Goal: Transaction & Acquisition: Obtain resource

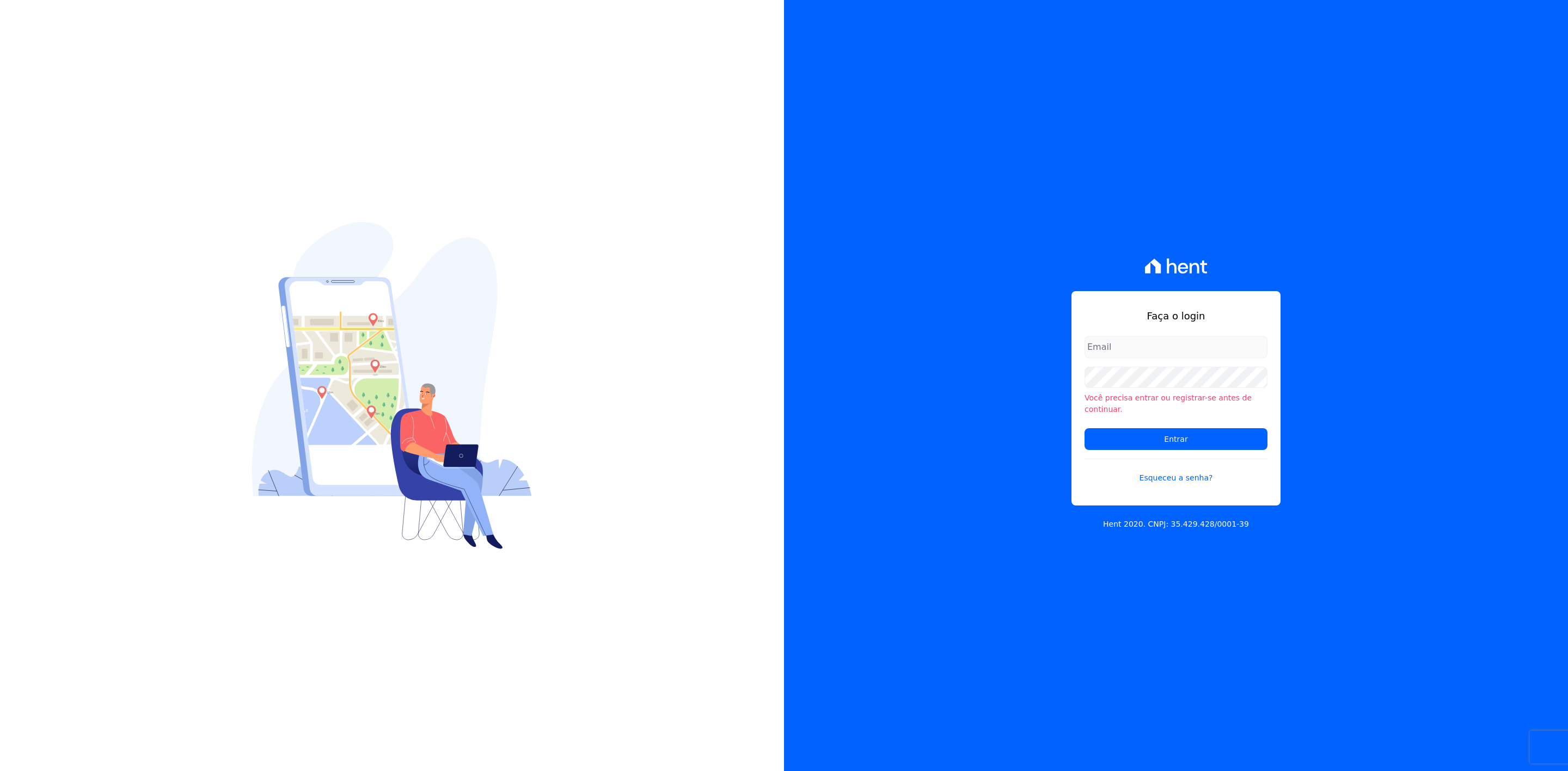
click at [1145, 346] on input "email" at bounding box center [1176, 347] width 183 height 22
type input "marla@apiceincorporadora.com.br"
click at [1127, 353] on input "marla@apiceincorporadora.com.br" at bounding box center [1176, 347] width 183 height 22
drag, startPoint x: 1046, startPoint y: 394, endPoint x: 1059, endPoint y: 405, distance: 17.0
click at [1046, 394] on div "Faça o login marla@apiceincorporadora.com.br Você precisa entrar ou registrar-s…" at bounding box center [1176, 385] width 784 height 771
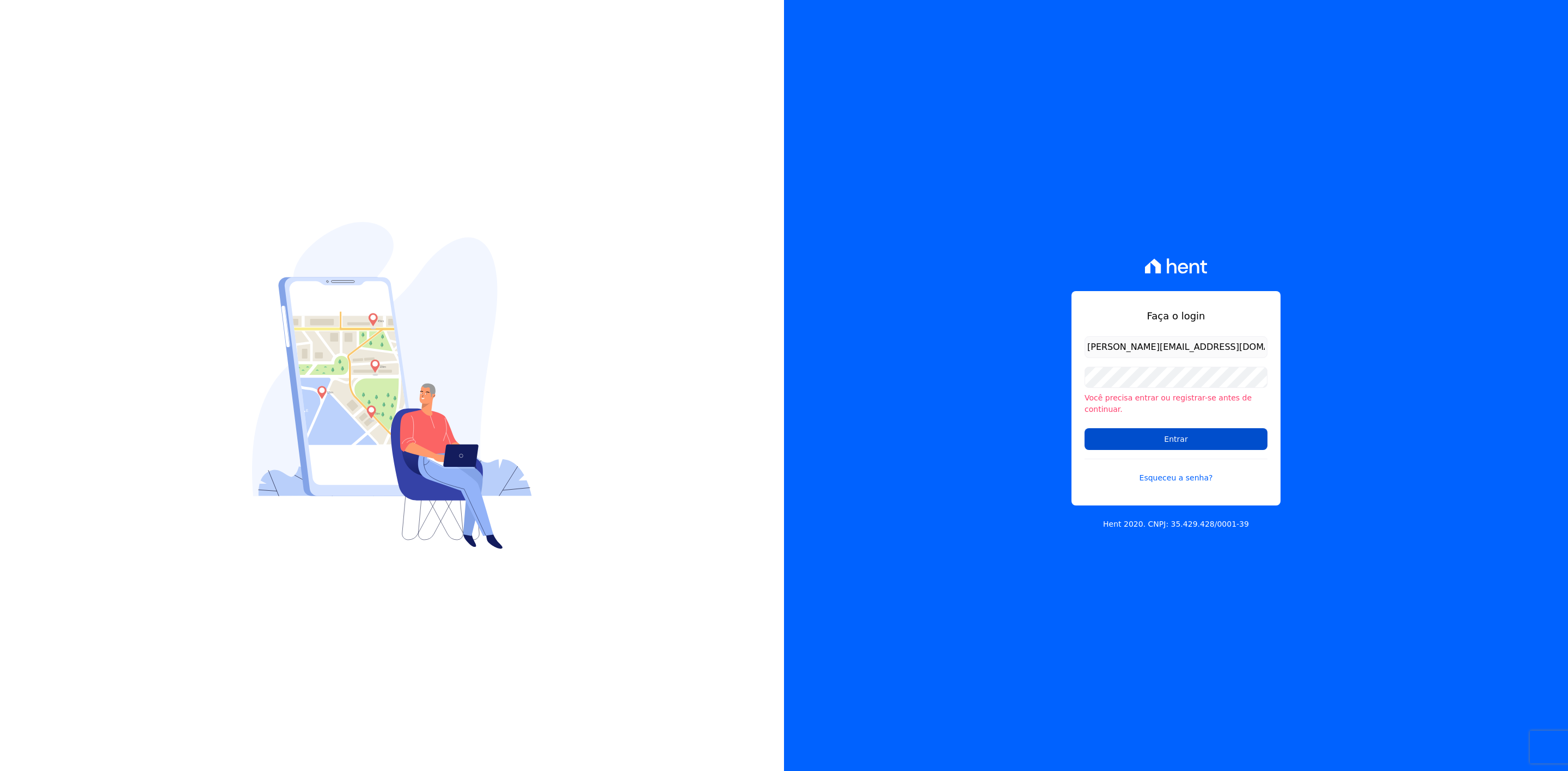
click at [1119, 428] on input "Entrar" at bounding box center [1176, 439] width 183 height 22
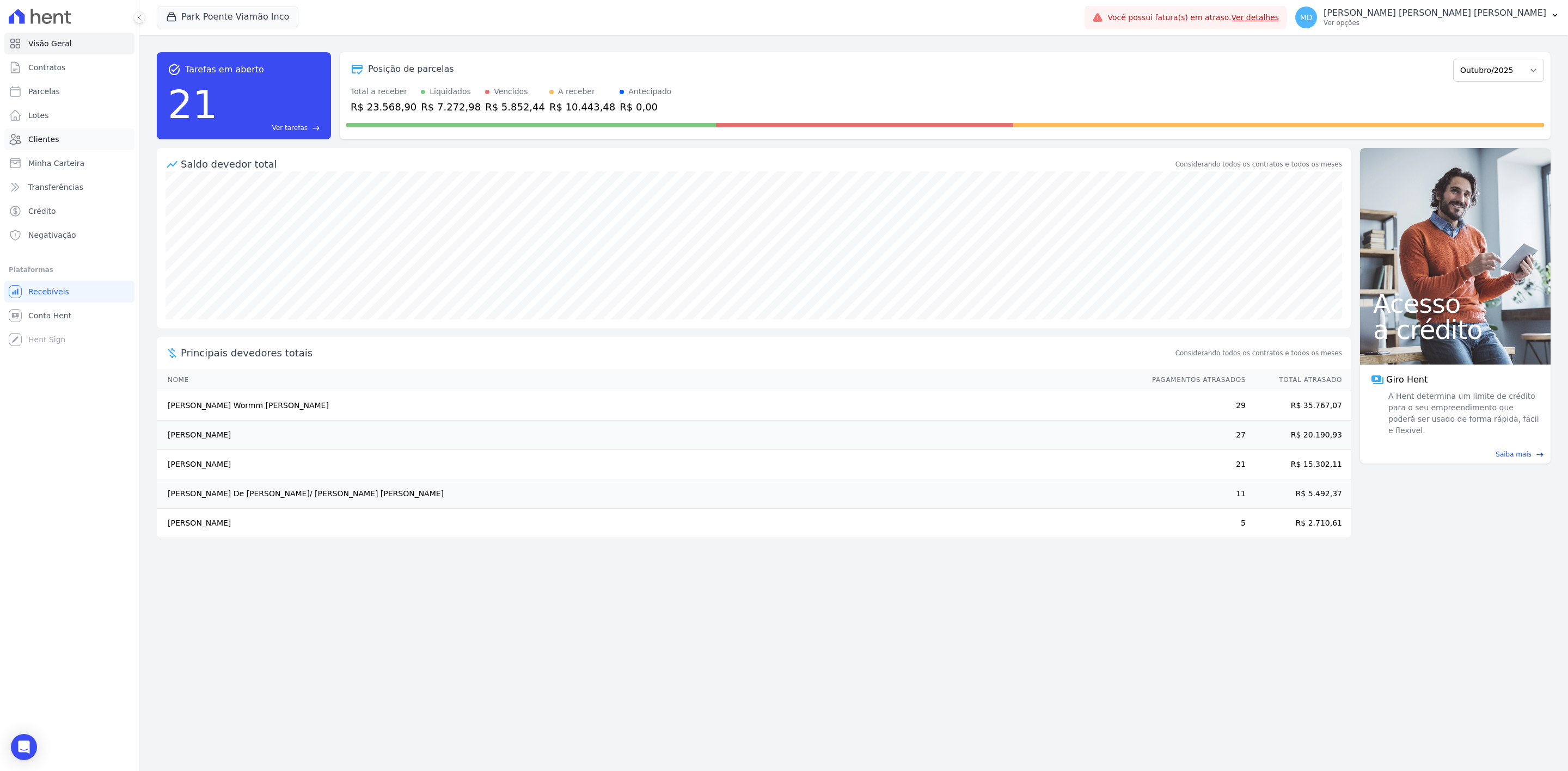
click at [80, 144] on link "Clientes" at bounding box center [69, 139] width 130 height 22
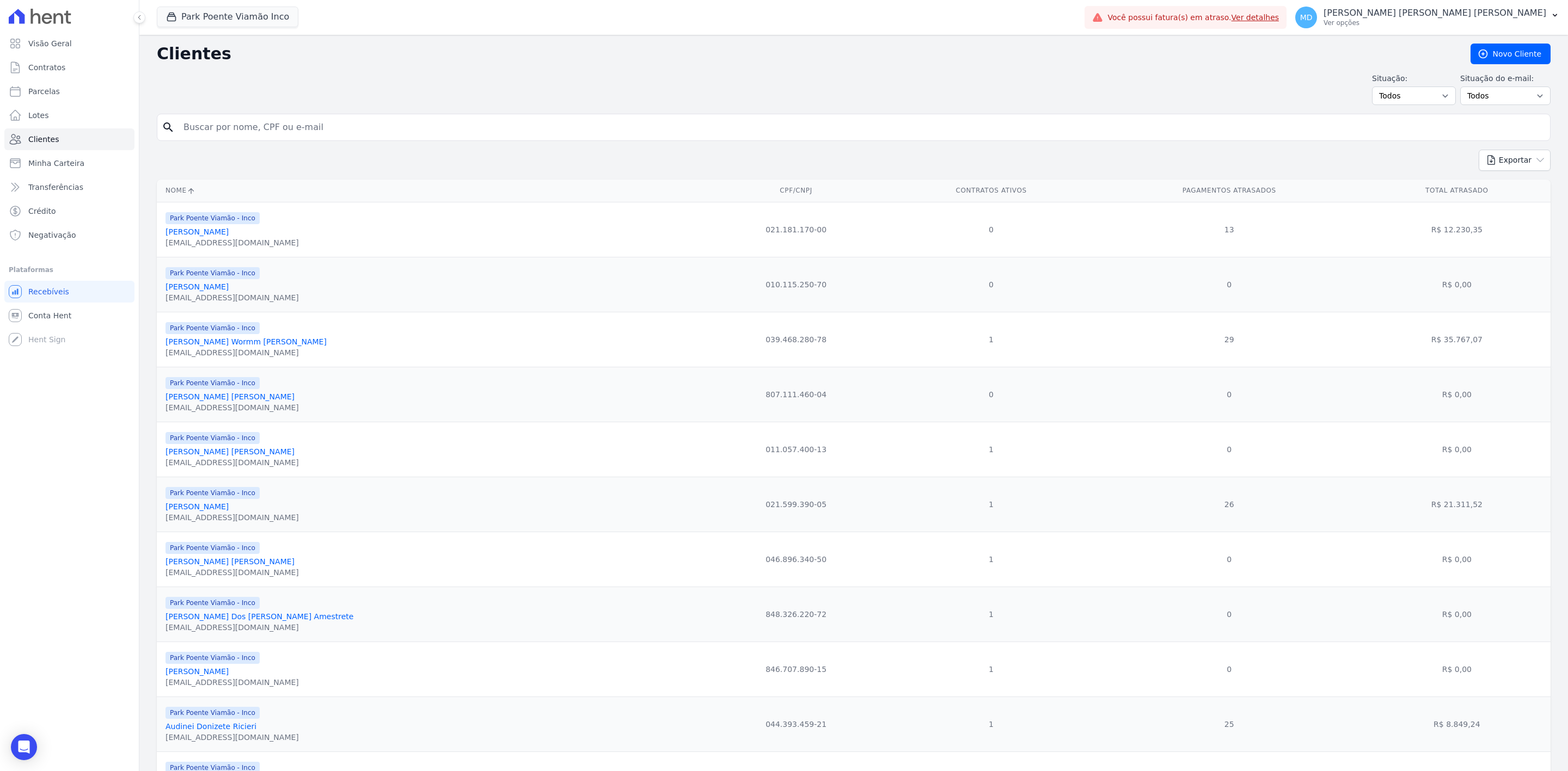
click at [328, 146] on form "search" at bounding box center [854, 131] width 1394 height 36
click at [337, 139] on div "search" at bounding box center [854, 127] width 1394 height 27
click at [363, 130] on input "search" at bounding box center [861, 127] width 1369 height 22
type input "[PERSON_NAME]"
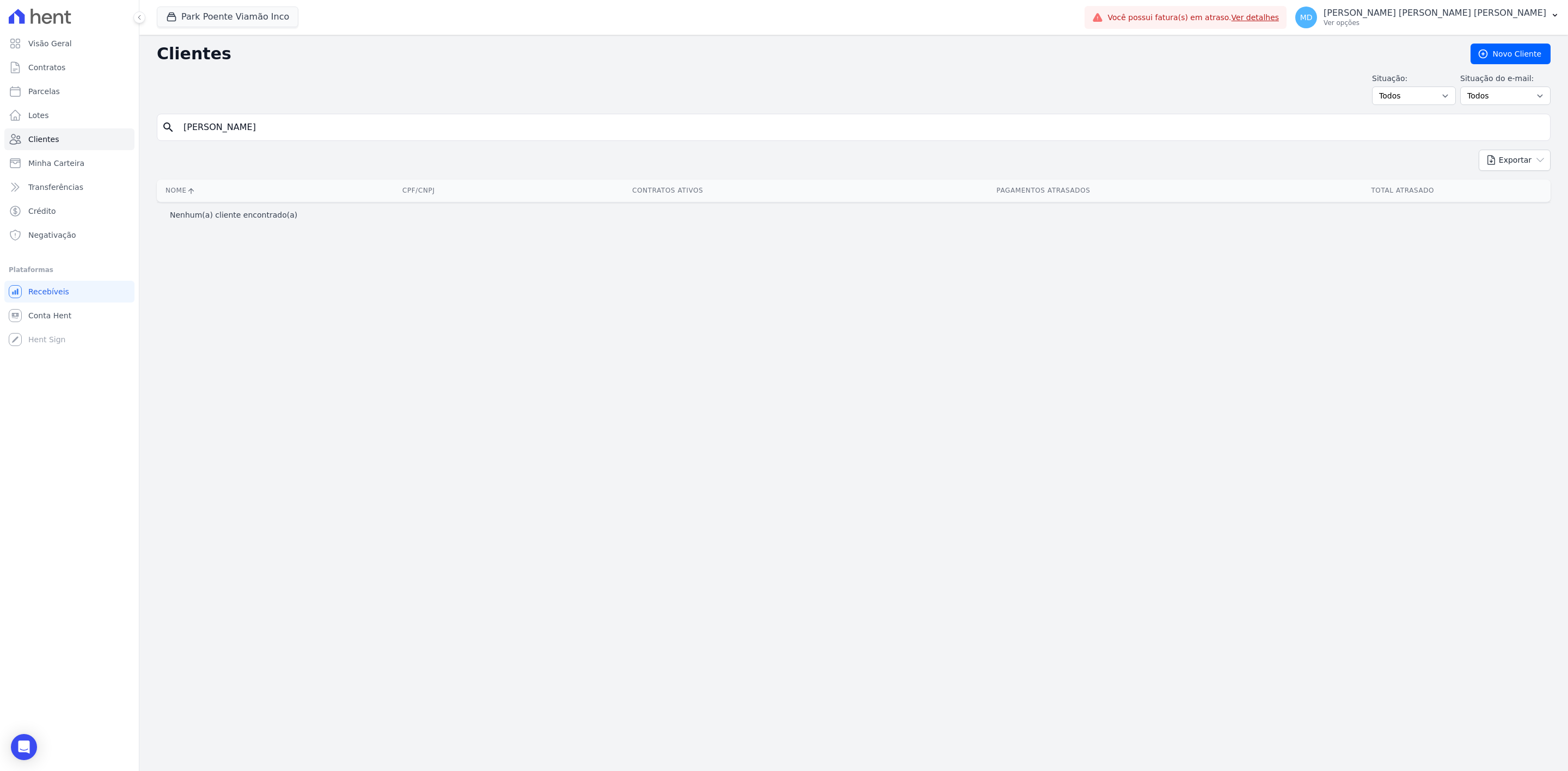
click at [363, 130] on input "[PERSON_NAME]" at bounding box center [861, 127] width 1369 height 22
click at [257, 29] on div "Park Poente Viamão Inco Apice Incorporadora [GEOGRAPHIC_DATA] - Juros de Obra […" at bounding box center [618, 17] width 923 height 36
click at [257, 24] on button "Park Poente Viamão Inco" at bounding box center [228, 17] width 142 height 21
click at [222, 141] on label "Park Poente Viamão" at bounding box center [221, 144] width 76 height 12
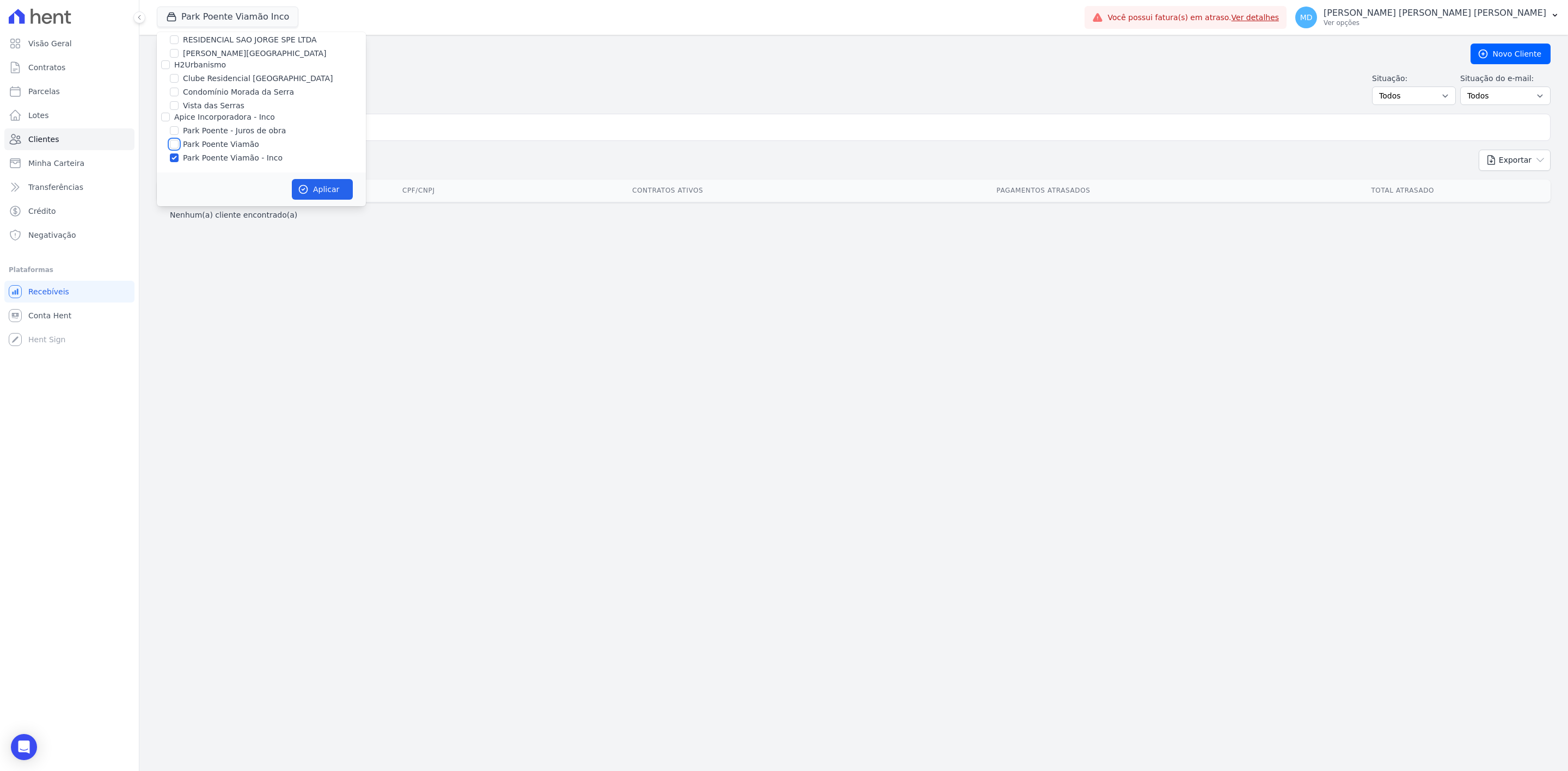
click at [178, 141] on input "Park Poente Viamão" at bounding box center [174, 144] width 9 height 9
checkbox input "true"
click at [322, 189] on button "Aplicar" at bounding box center [322, 189] width 61 height 21
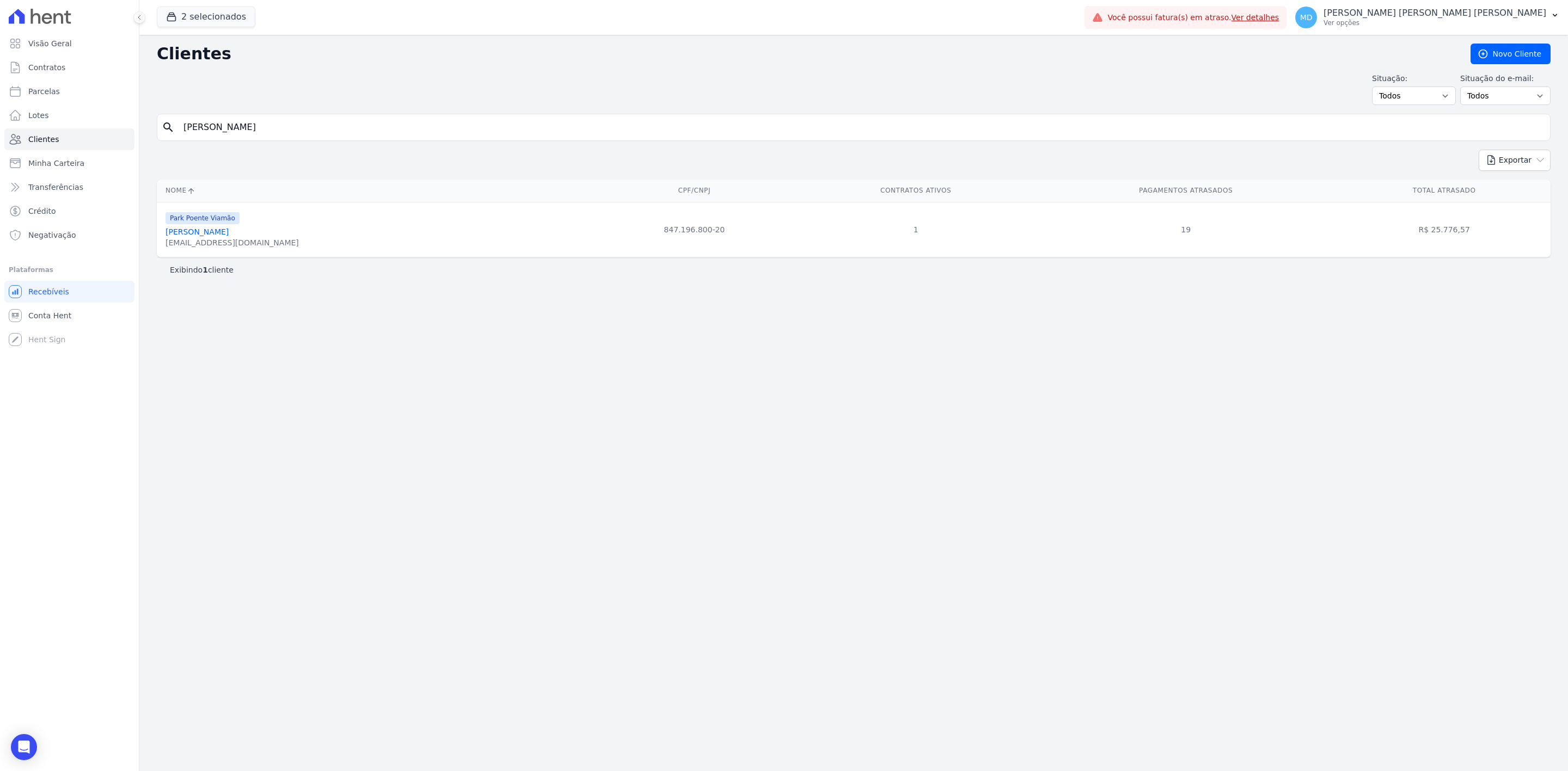
click at [502, 131] on input "[PERSON_NAME]" at bounding box center [861, 127] width 1369 height 22
click at [569, 307] on div "Clientes [GEOGRAPHIC_DATA] Situação: Todos Adimplentes Inadimplentes Situação d…" at bounding box center [853, 403] width 1429 height 736
click at [229, 230] on link "[PERSON_NAME]" at bounding box center [197, 232] width 63 height 9
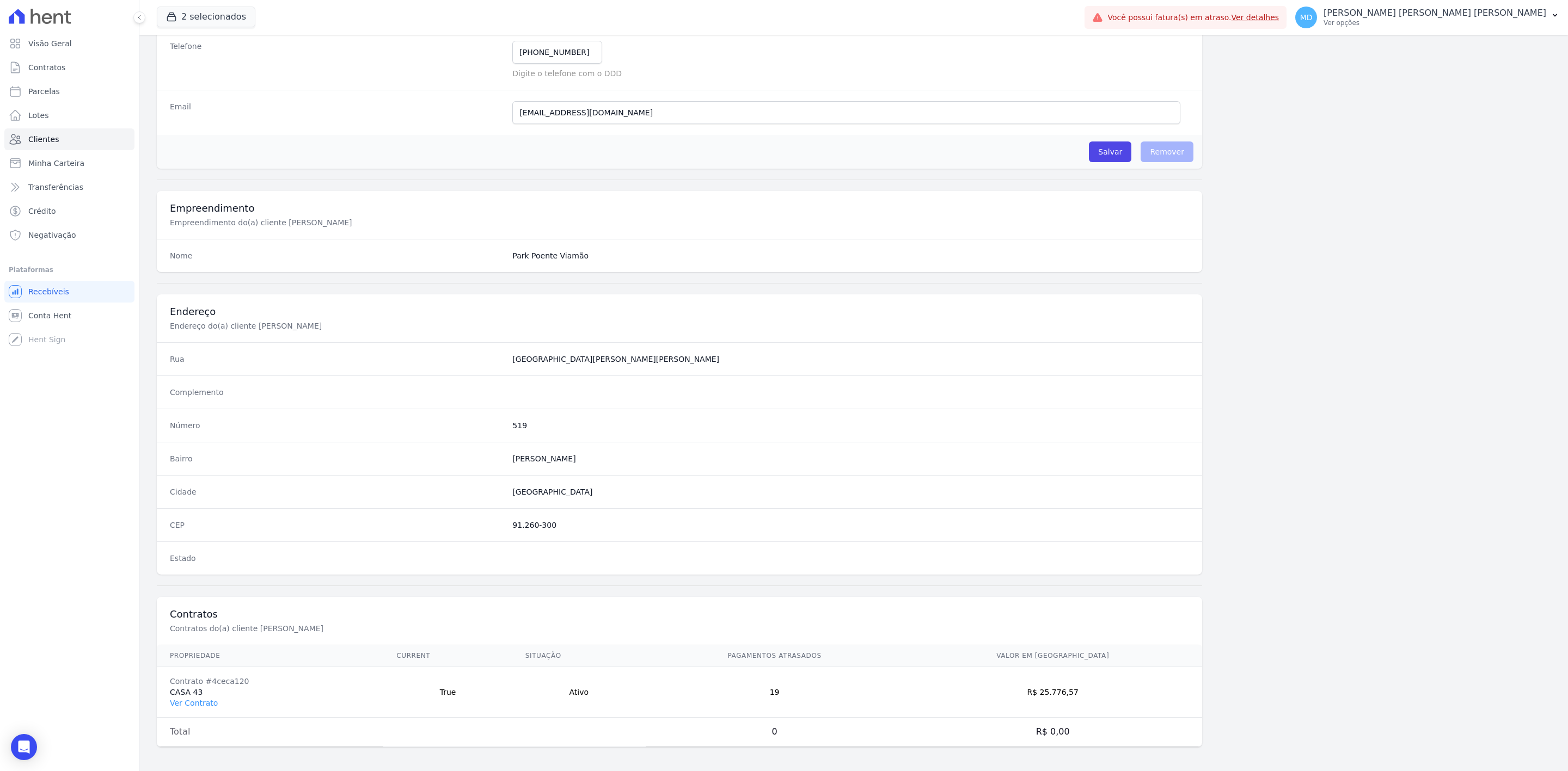
scroll to position [255, 0]
click at [189, 693] on td "Contrato #4ceca120 CASA 43 Ver Contrato" at bounding box center [270, 690] width 226 height 51
click at [190, 697] on link "Ver Contrato" at bounding box center [194, 701] width 48 height 9
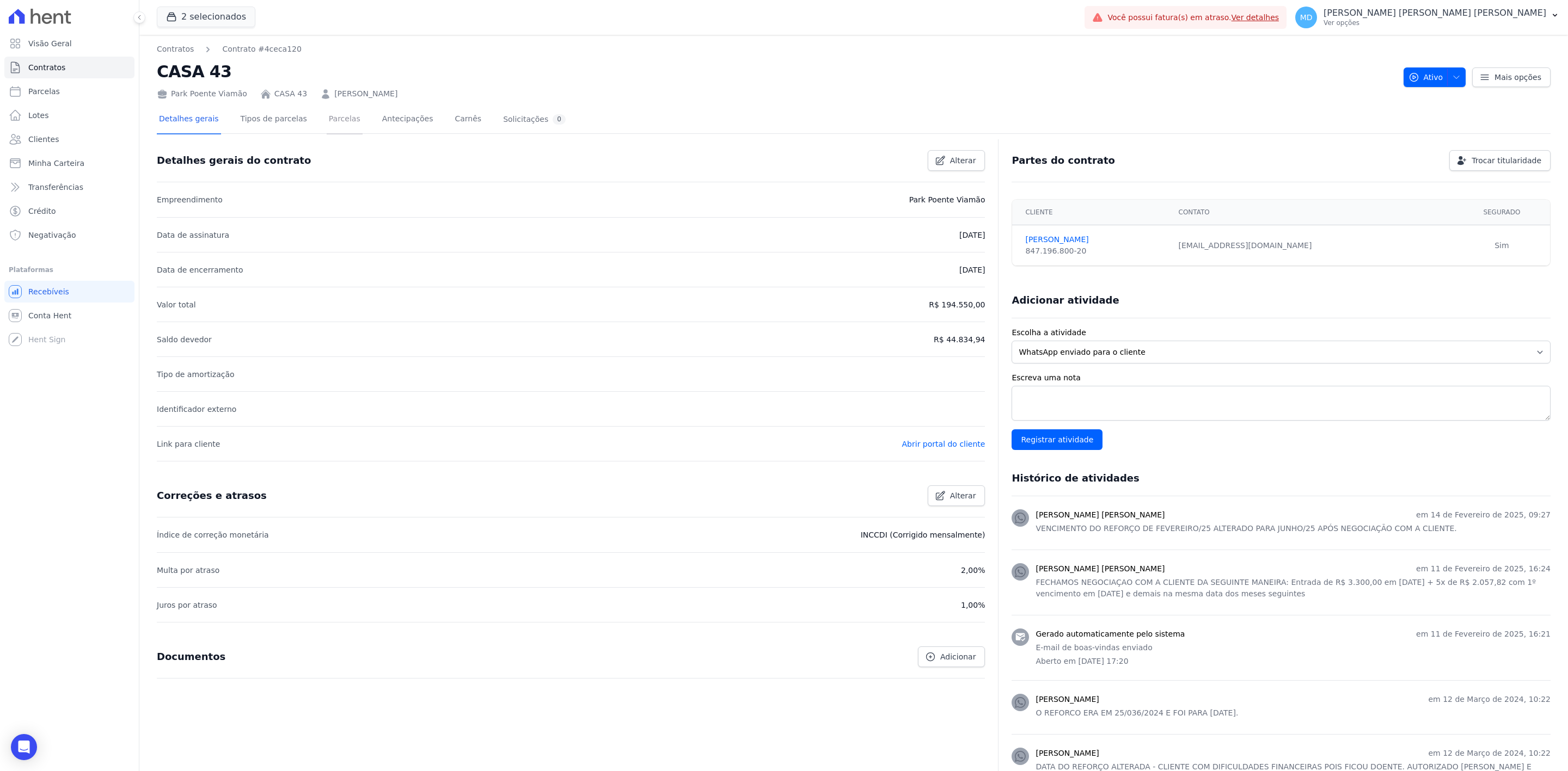
click at [333, 121] on link "Parcelas" at bounding box center [345, 120] width 36 height 29
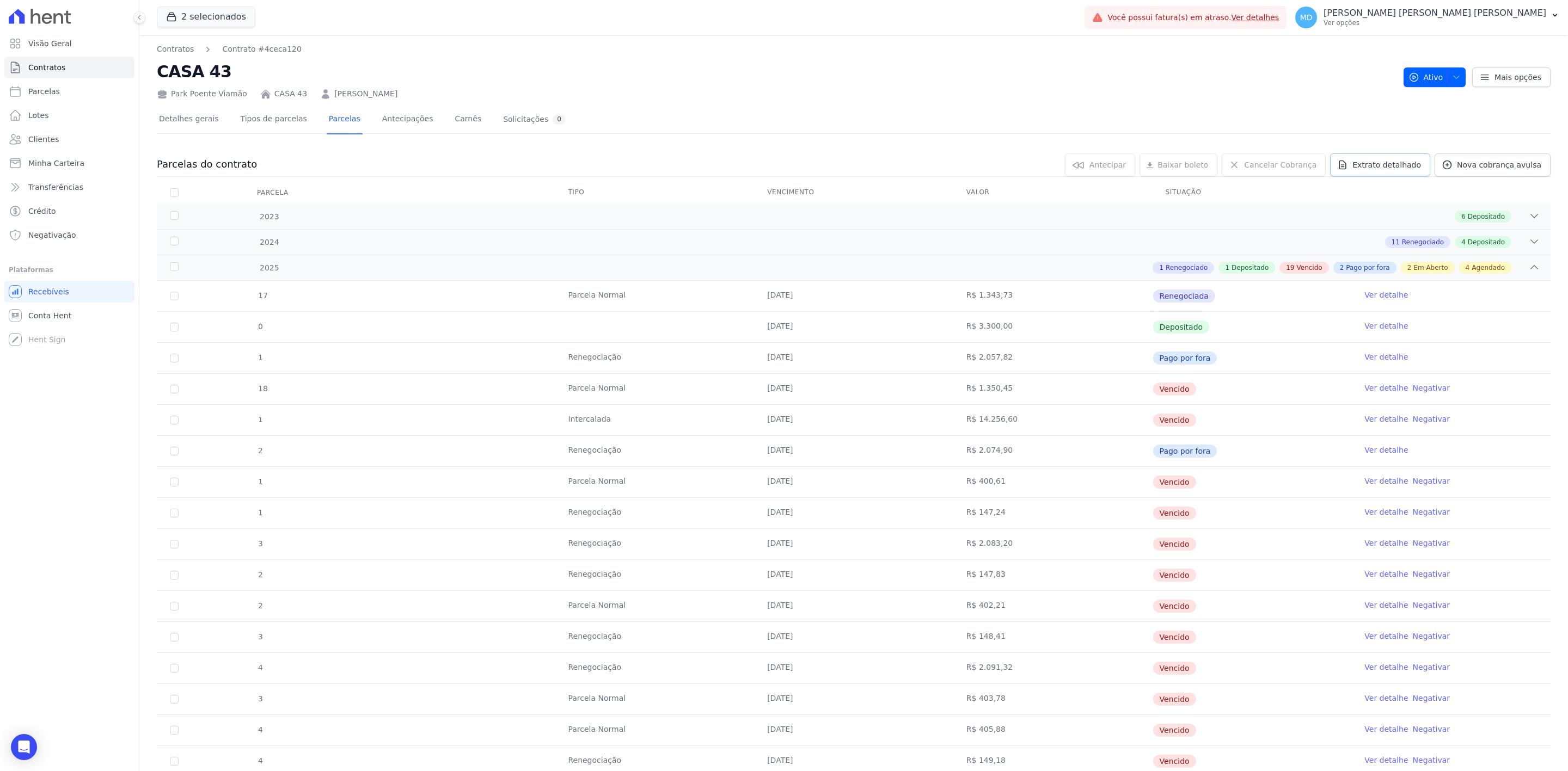
click at [1387, 165] on span "Extrato detalhado" at bounding box center [1387, 165] width 69 height 11
click at [1511, 180] on span "Exportar XLSX" at bounding box center [1530, 183] width 63 height 11
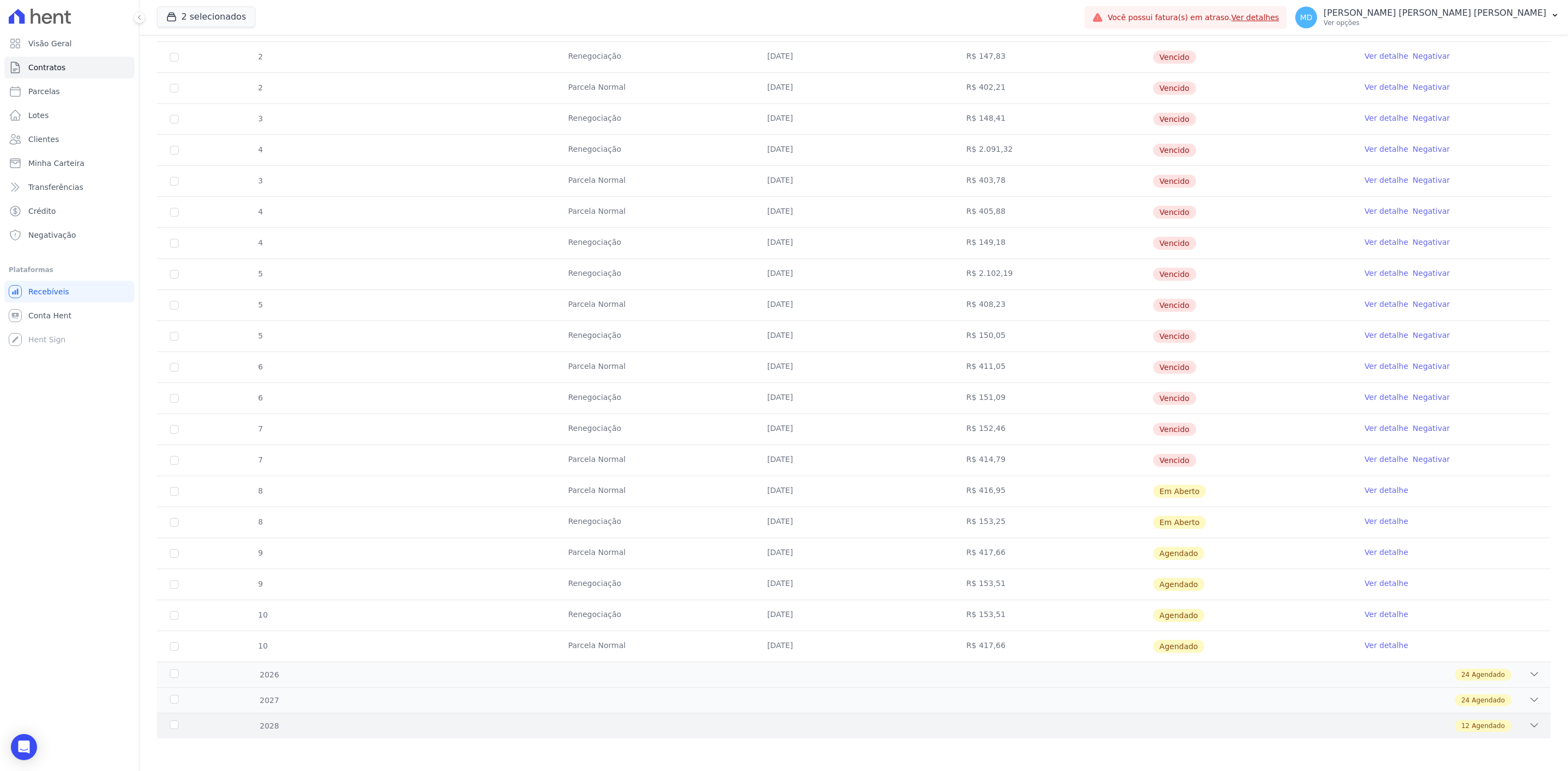
click at [1224, 735] on div "2028 12 Agendado" at bounding box center [854, 726] width 1394 height 26
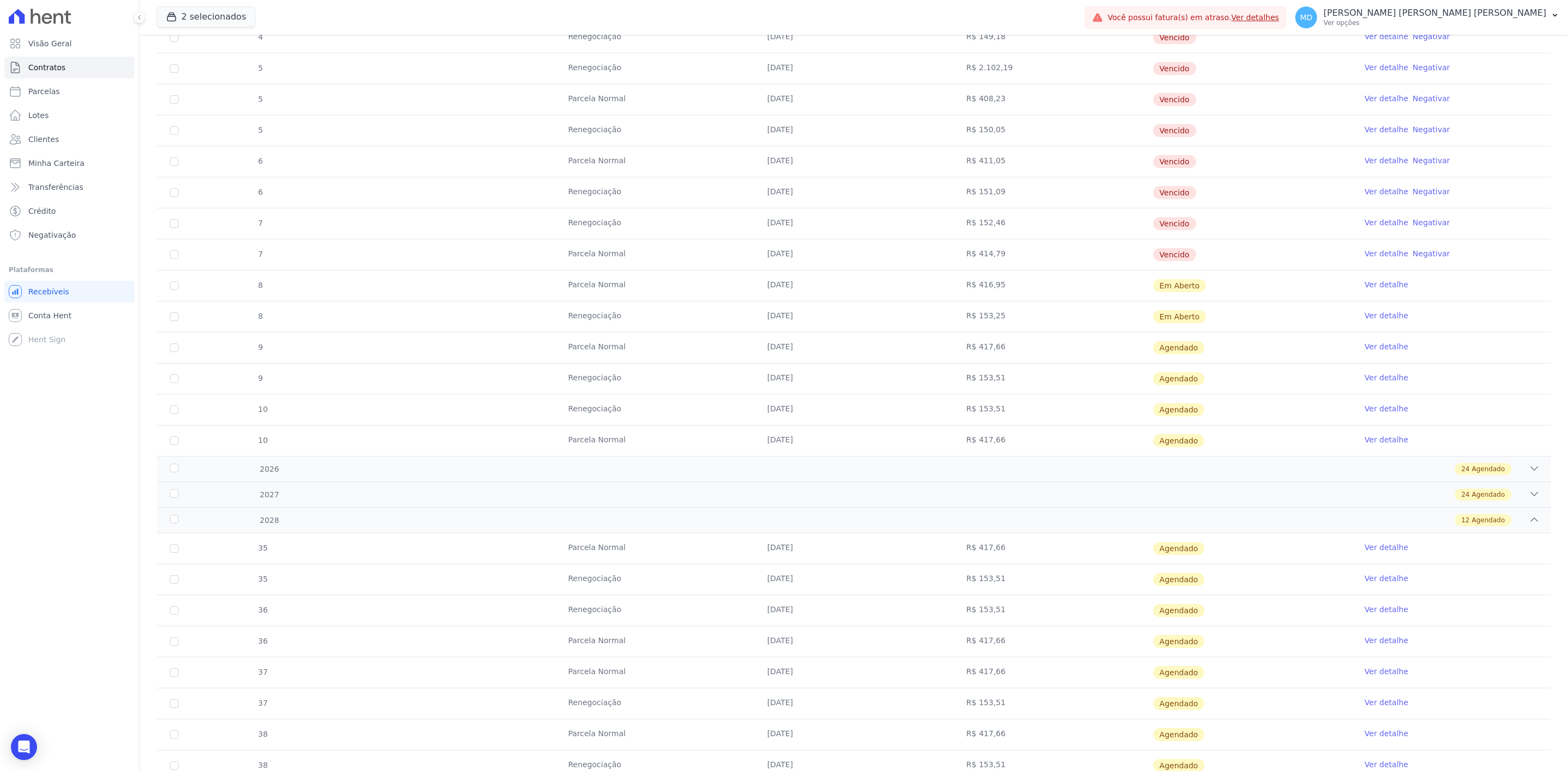
scroll to position [902, 0]
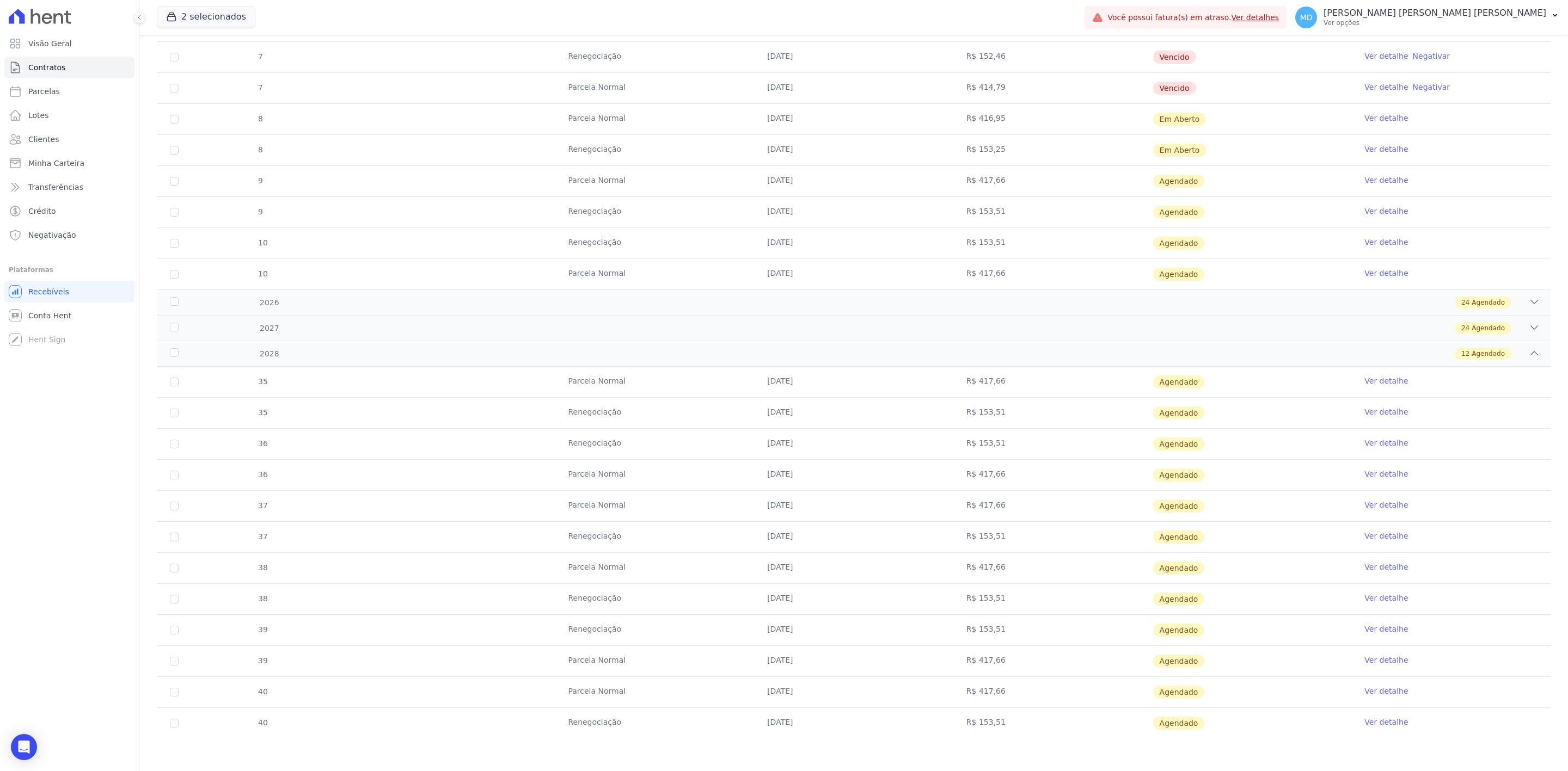
drag, startPoint x: 570, startPoint y: 724, endPoint x: 874, endPoint y: 732, distance: 304.1
click at [724, 735] on td "Renegociação" at bounding box center [654, 724] width 199 height 30
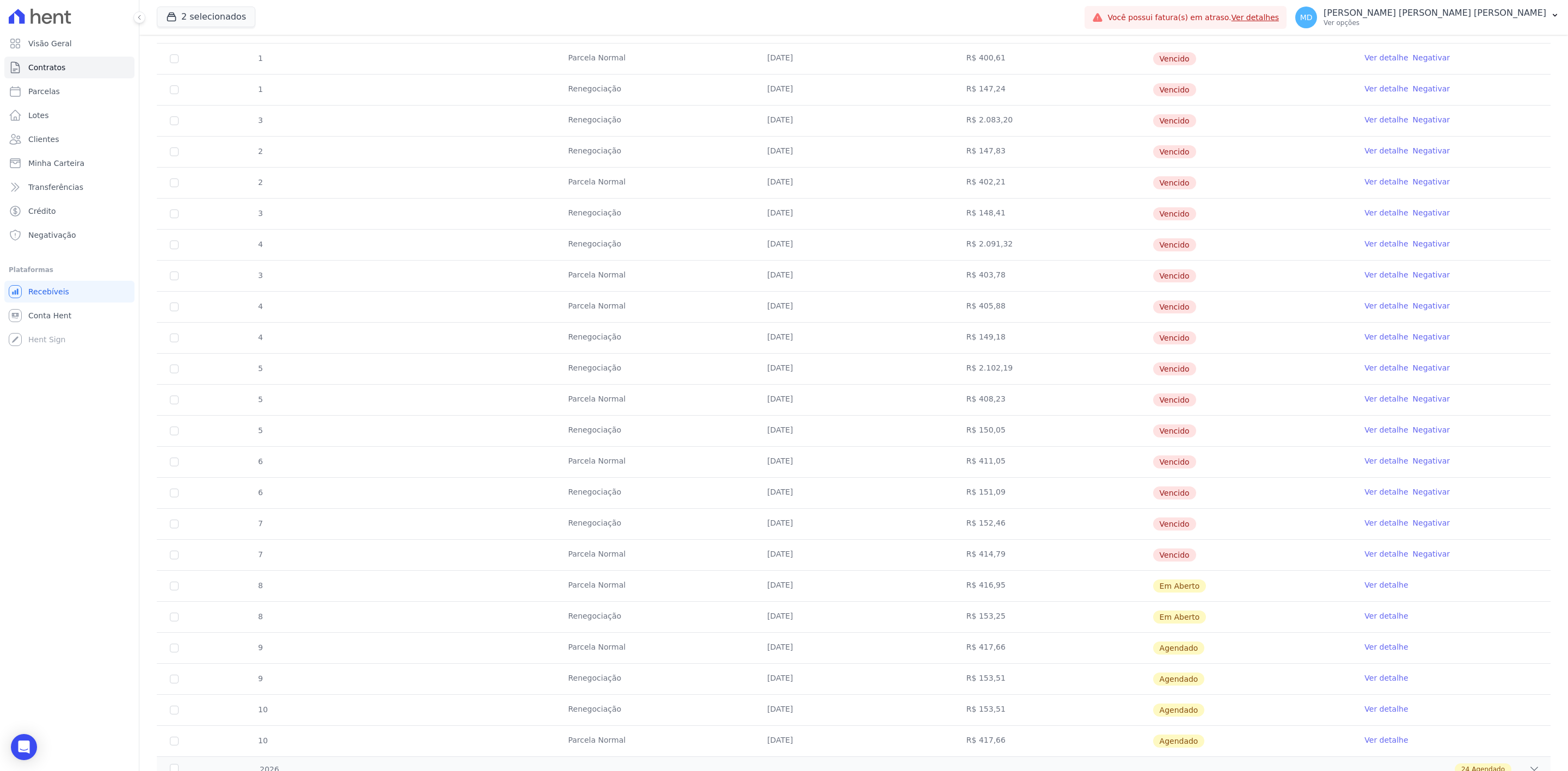
scroll to position [412, 0]
